Goal: Task Accomplishment & Management: Complete application form

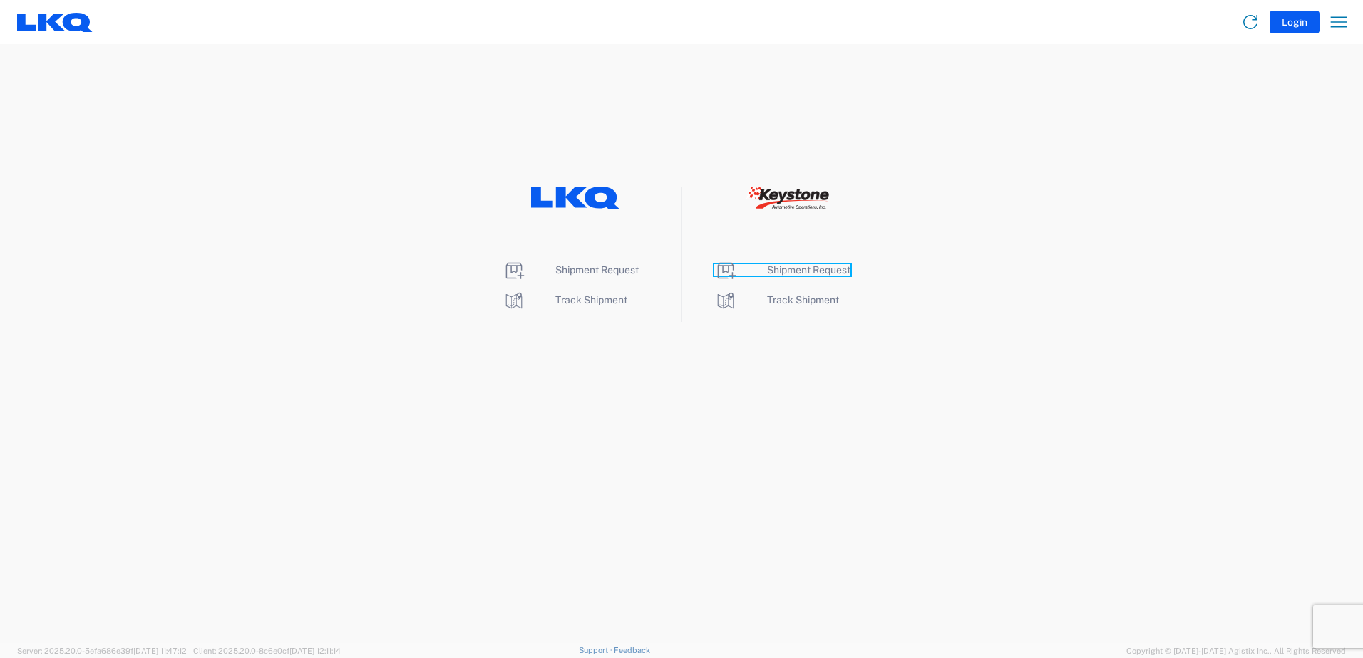
click at [802, 272] on span "Shipment Request" at bounding box center [808, 269] width 83 height 11
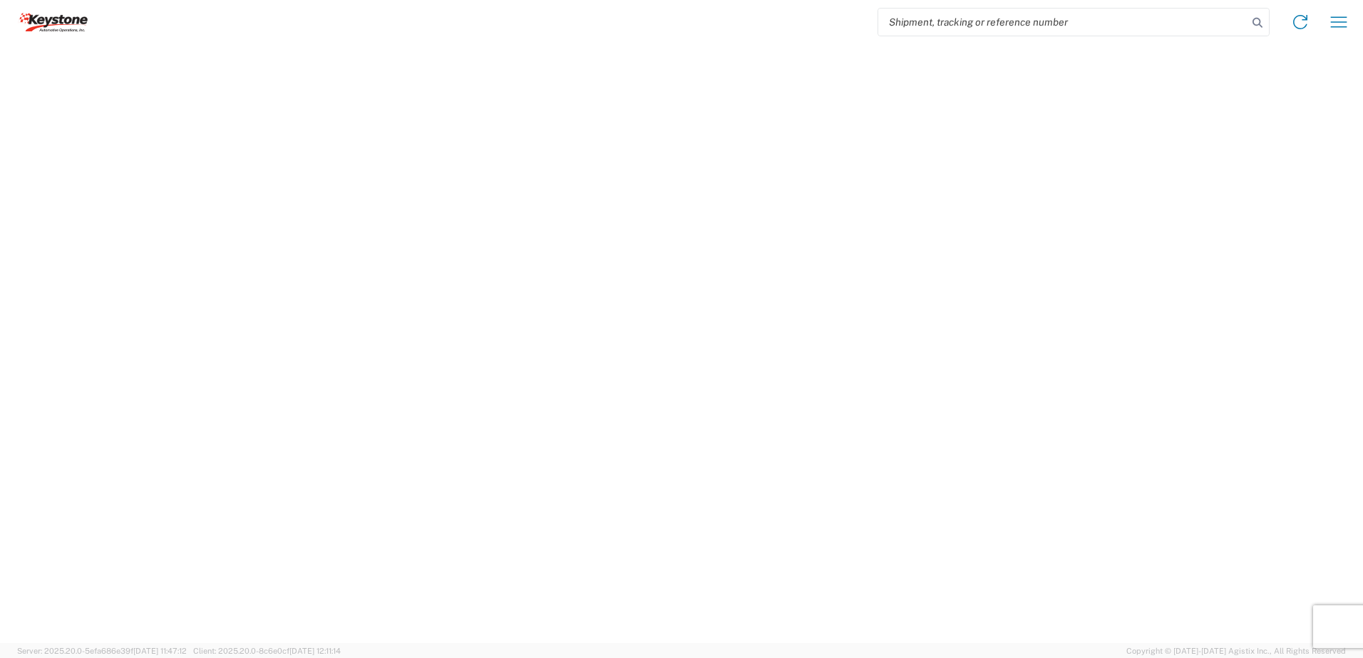
select select "FULL"
select select "LBS"
select select "IN"
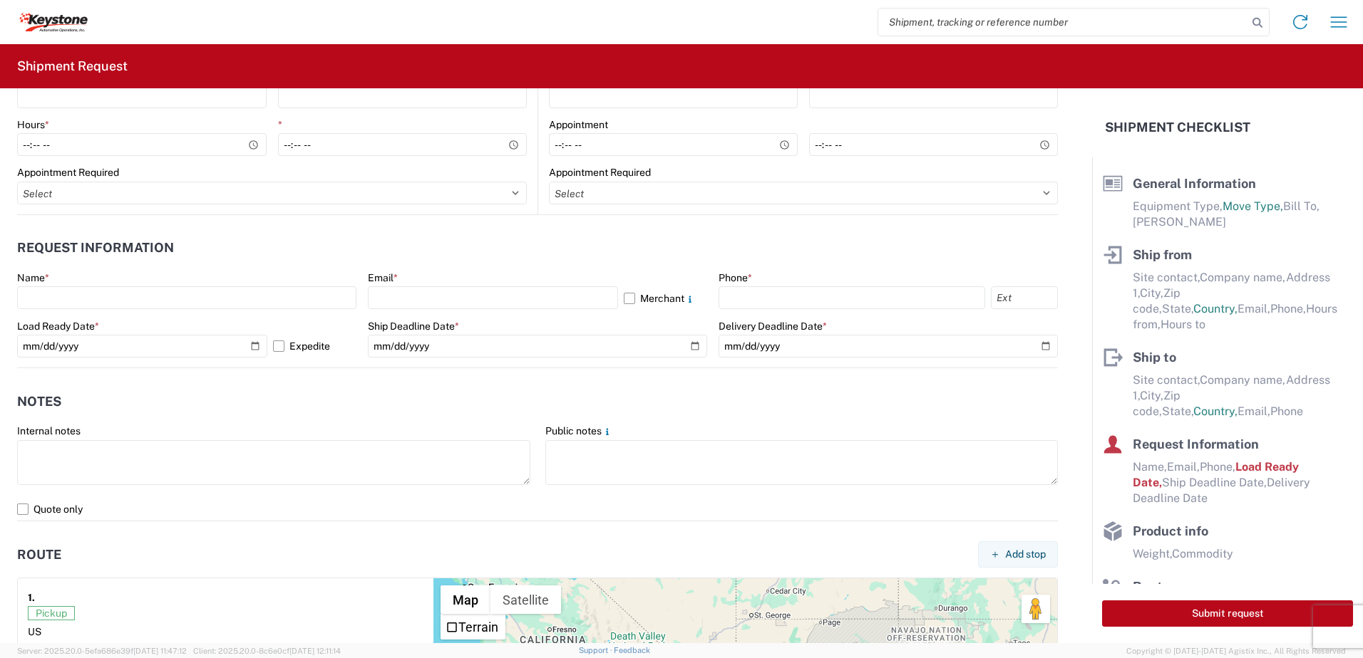
scroll to position [641, 0]
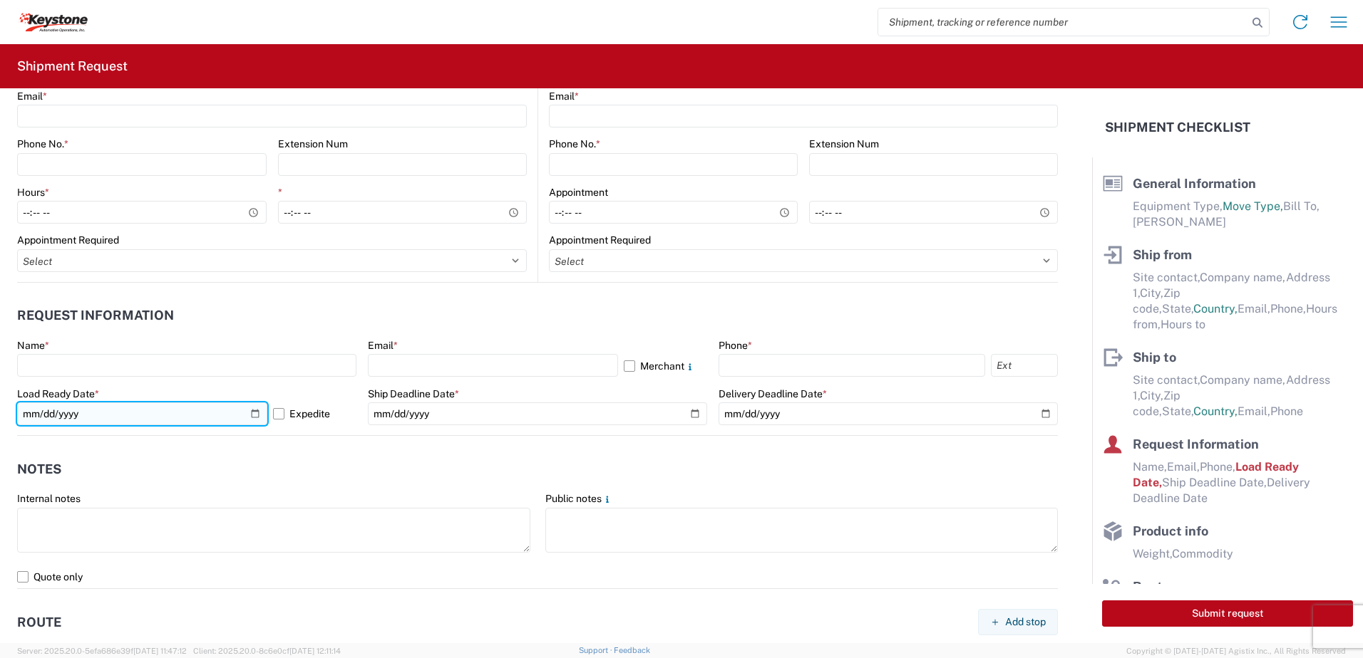
click at [257, 413] on input "[DATE]" at bounding box center [142, 414] width 250 height 23
type input "[DATE]"
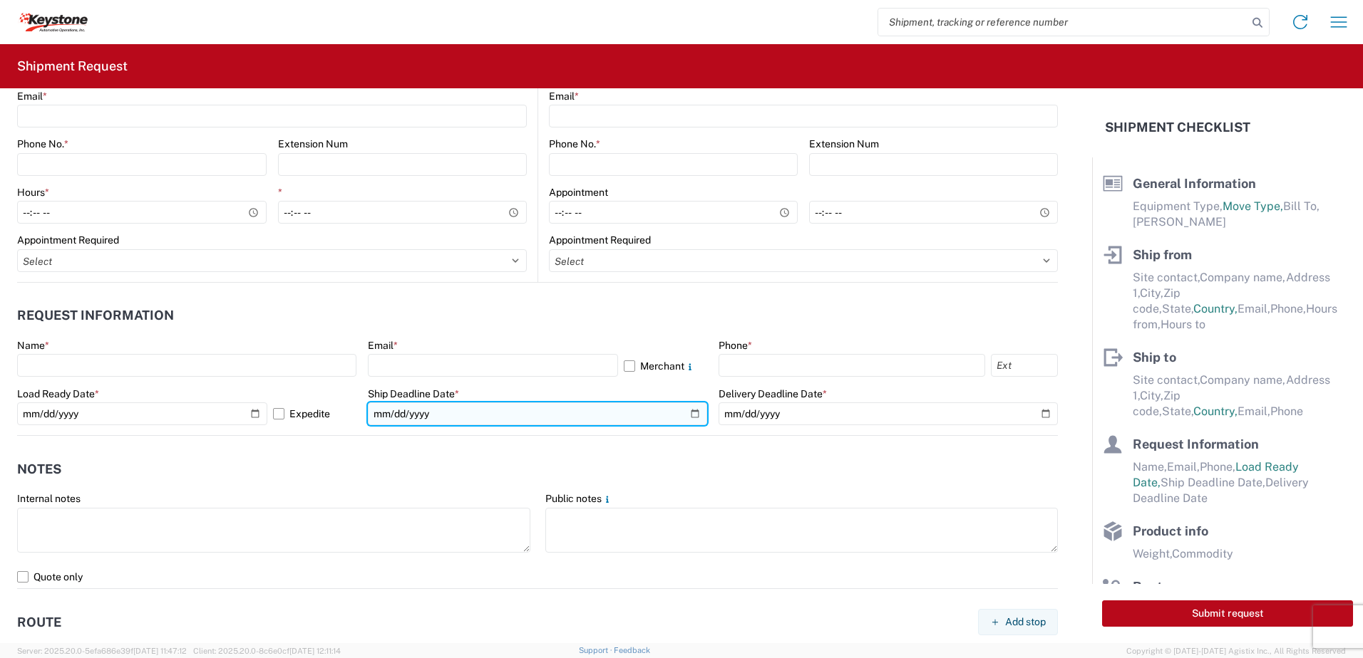
click at [692, 412] on input "date" at bounding box center [537, 414] width 339 height 23
type input "[DATE]"
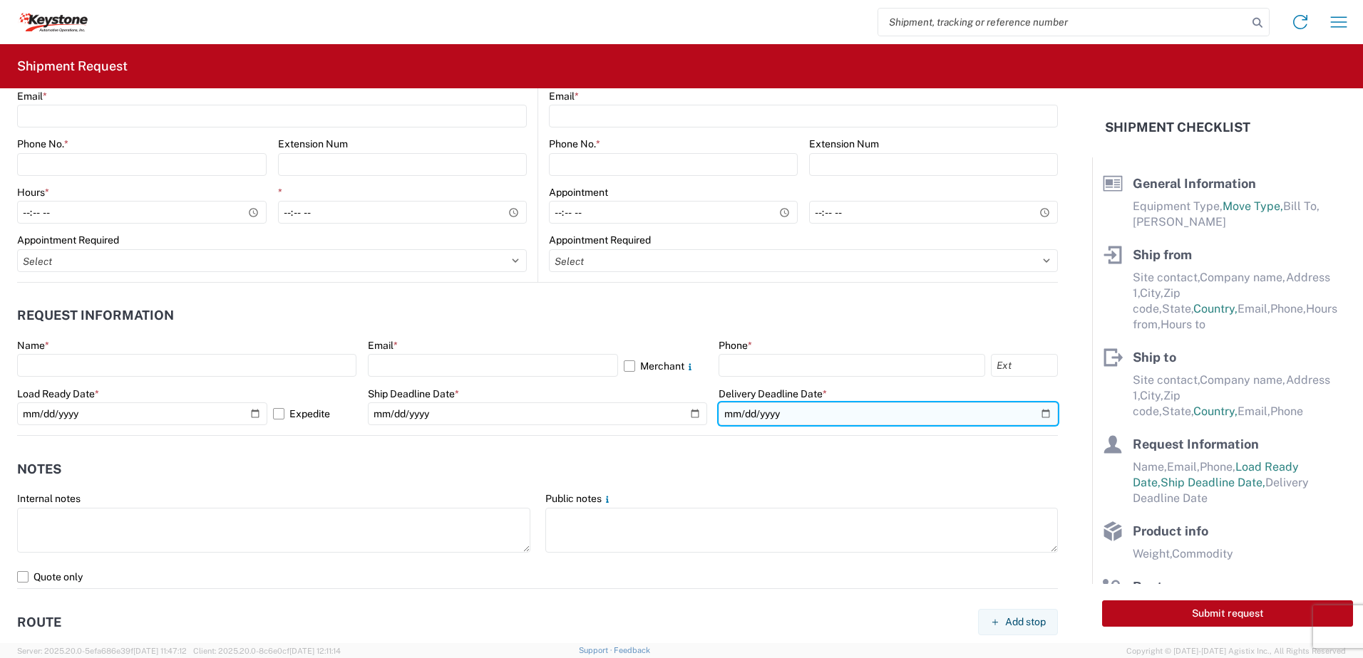
click at [1033, 412] on input "date" at bounding box center [887, 414] width 339 height 23
type input "[DATE]"
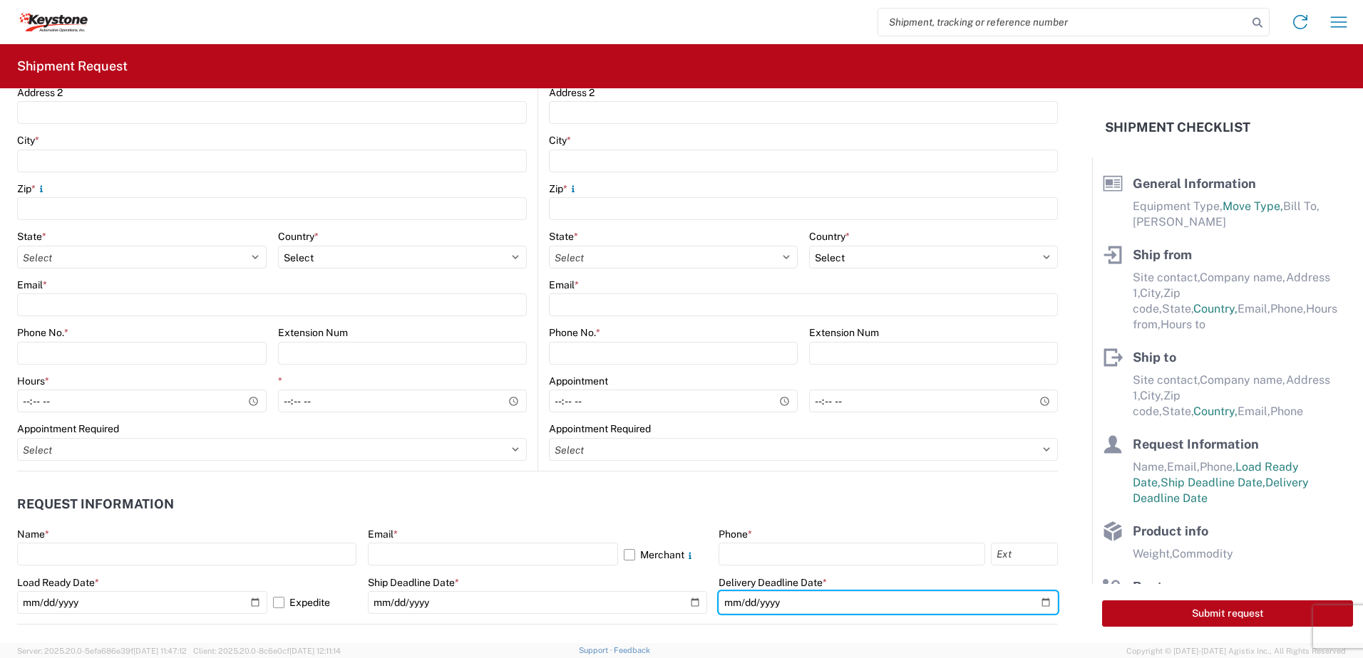
scroll to position [428, 0]
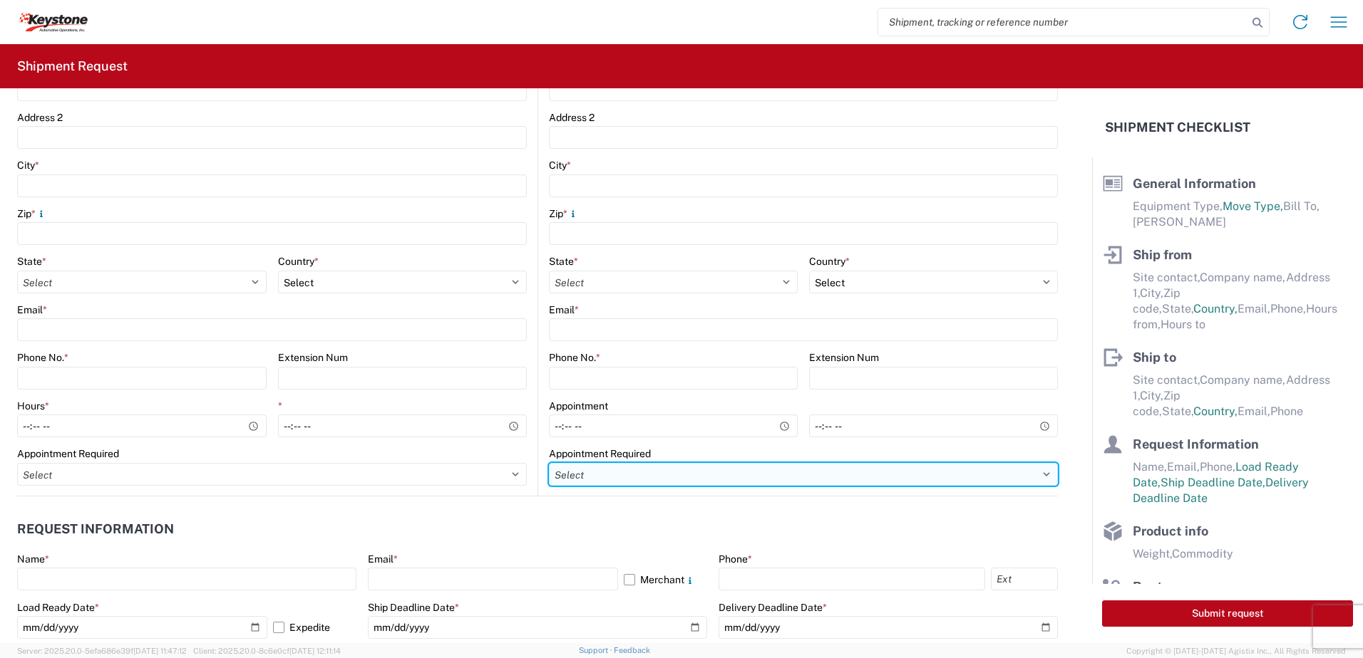
click at [842, 475] on select "Select Appt Required Appt Not Required Appt - First available" at bounding box center [803, 474] width 509 height 23
click at [549, 463] on select "Select Appt Required Appt Not Required Appt - First available" at bounding box center [803, 474] width 509 height 23
